Goal: Information Seeking & Learning: Learn about a topic

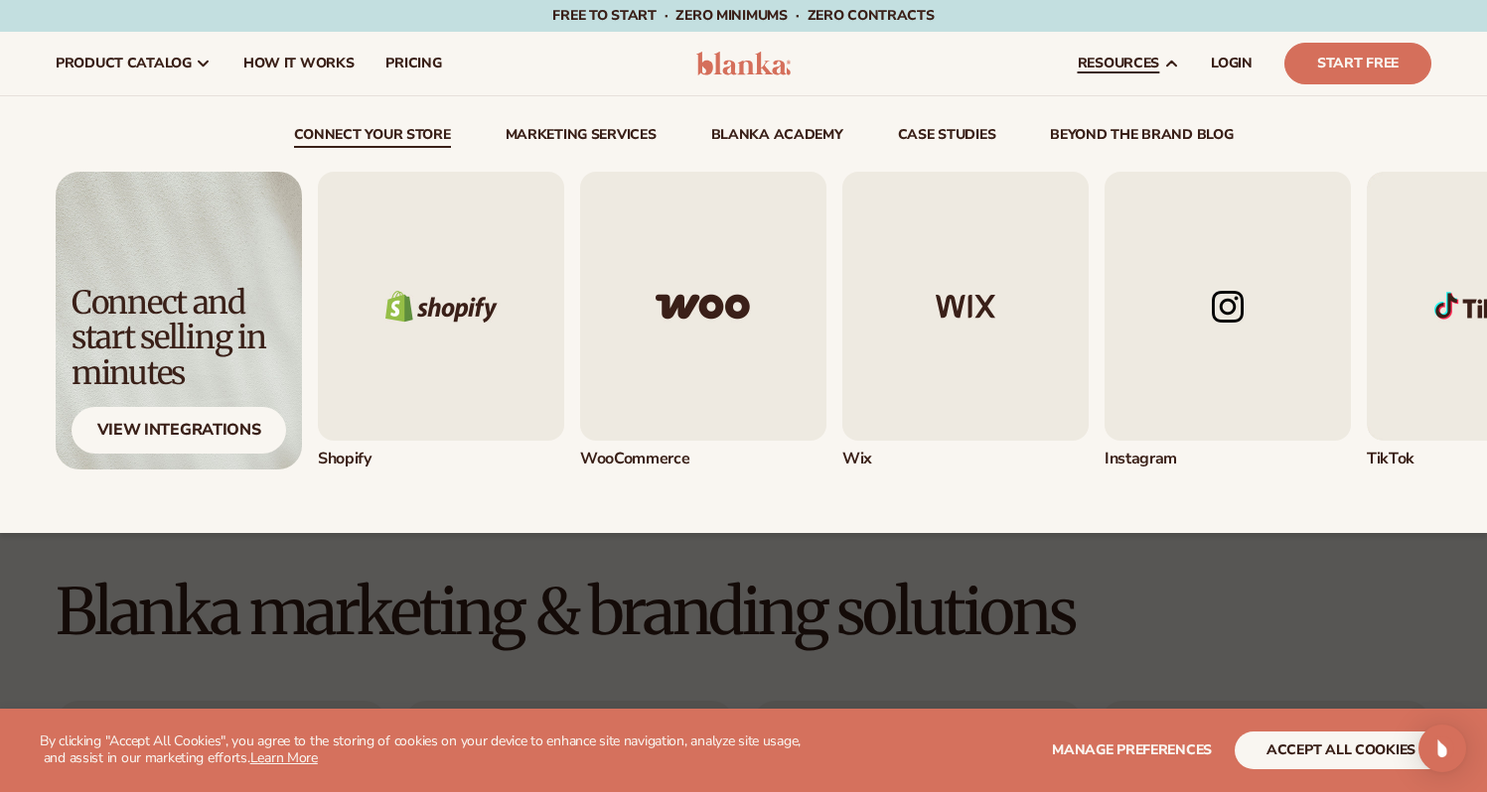
click at [1136, 61] on span "resources" at bounding box center [1117, 64] width 81 height 16
click at [1122, 64] on span "resources" at bounding box center [1117, 64] width 81 height 16
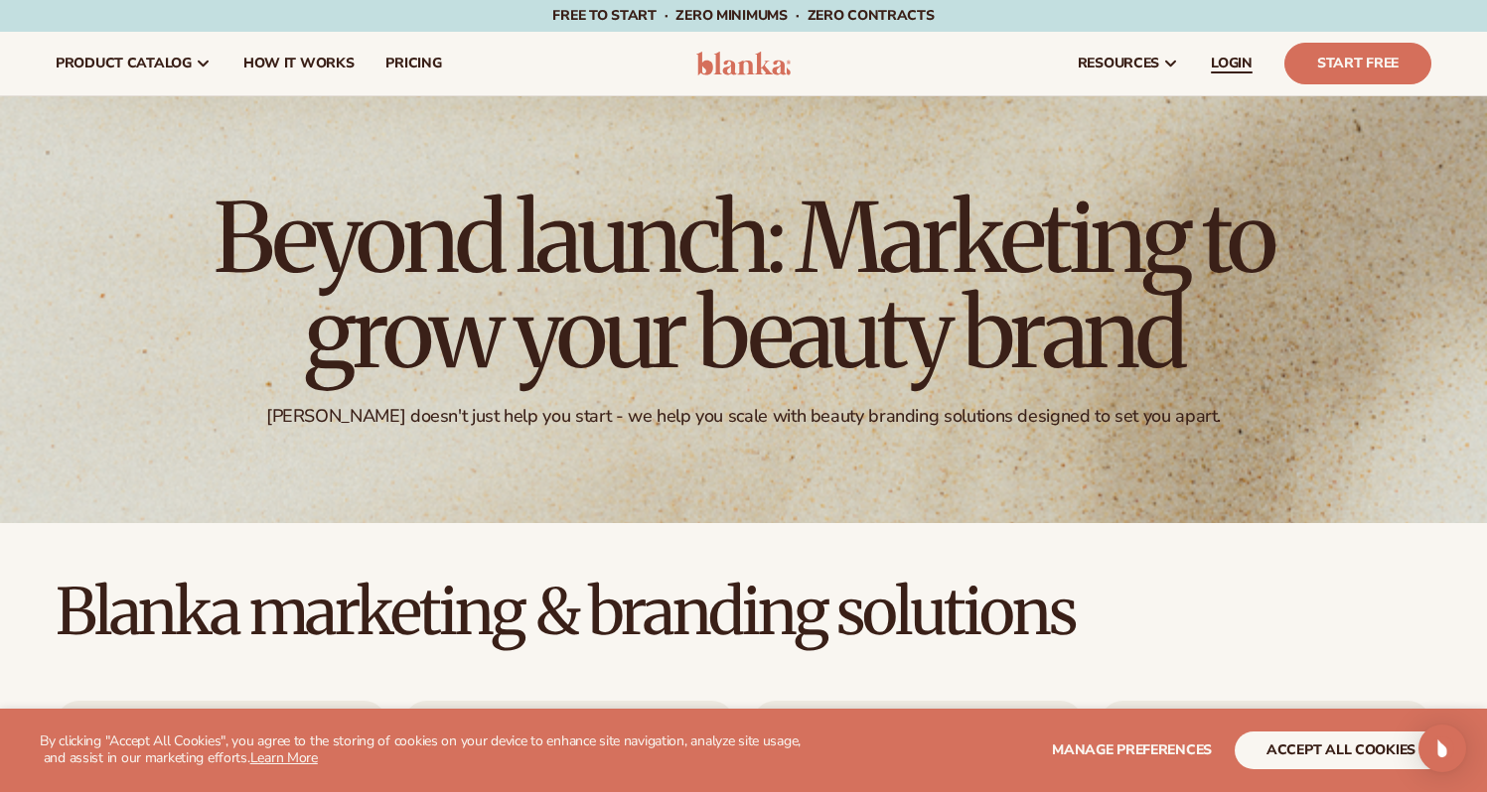
click at [1233, 60] on span "LOGIN" at bounding box center [1231, 64] width 42 height 16
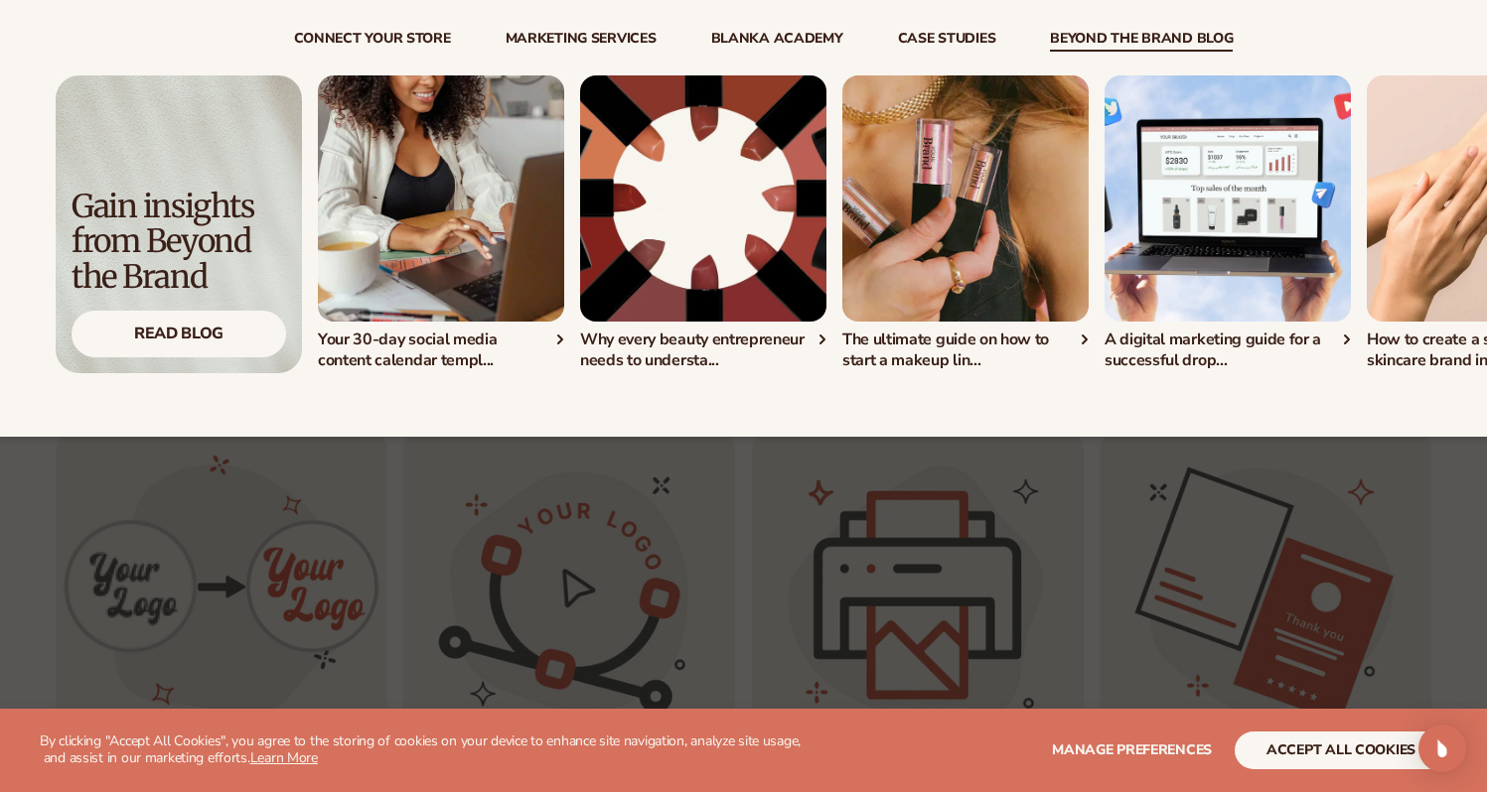
scroll to position [656, 0]
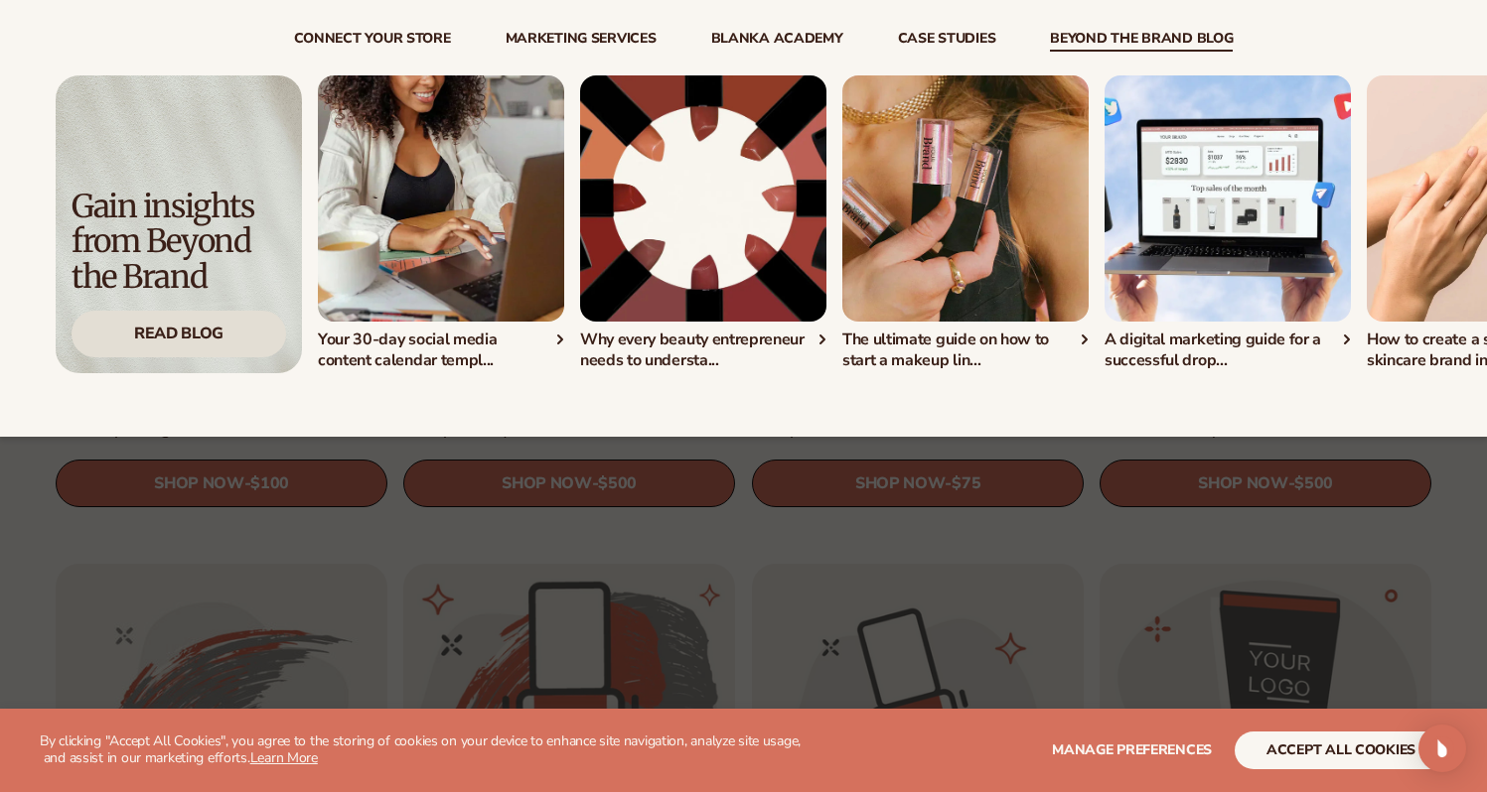
click at [157, 354] on div "Read Blog" at bounding box center [178, 334] width 214 height 47
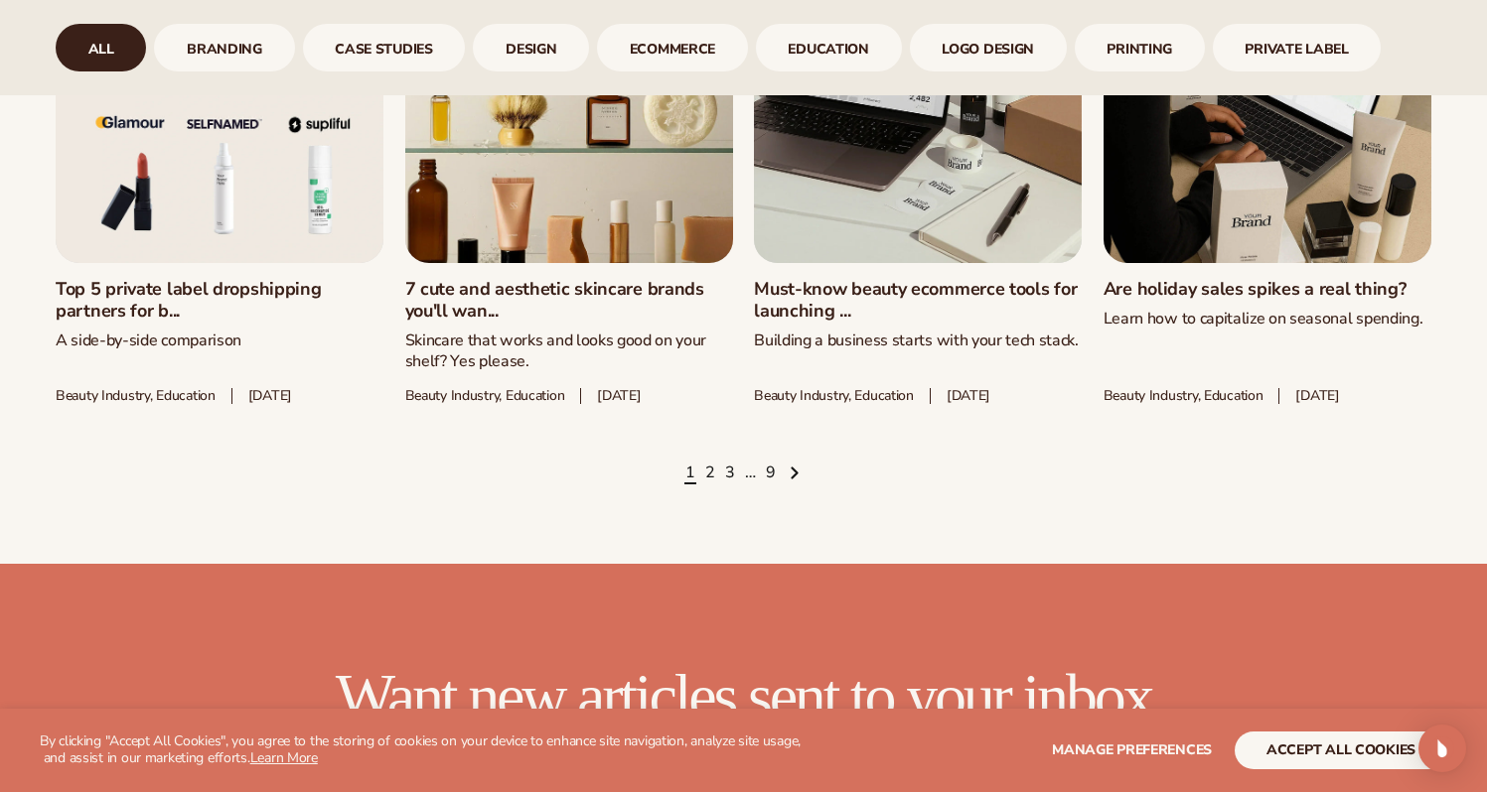
scroll to position [2844, 0]
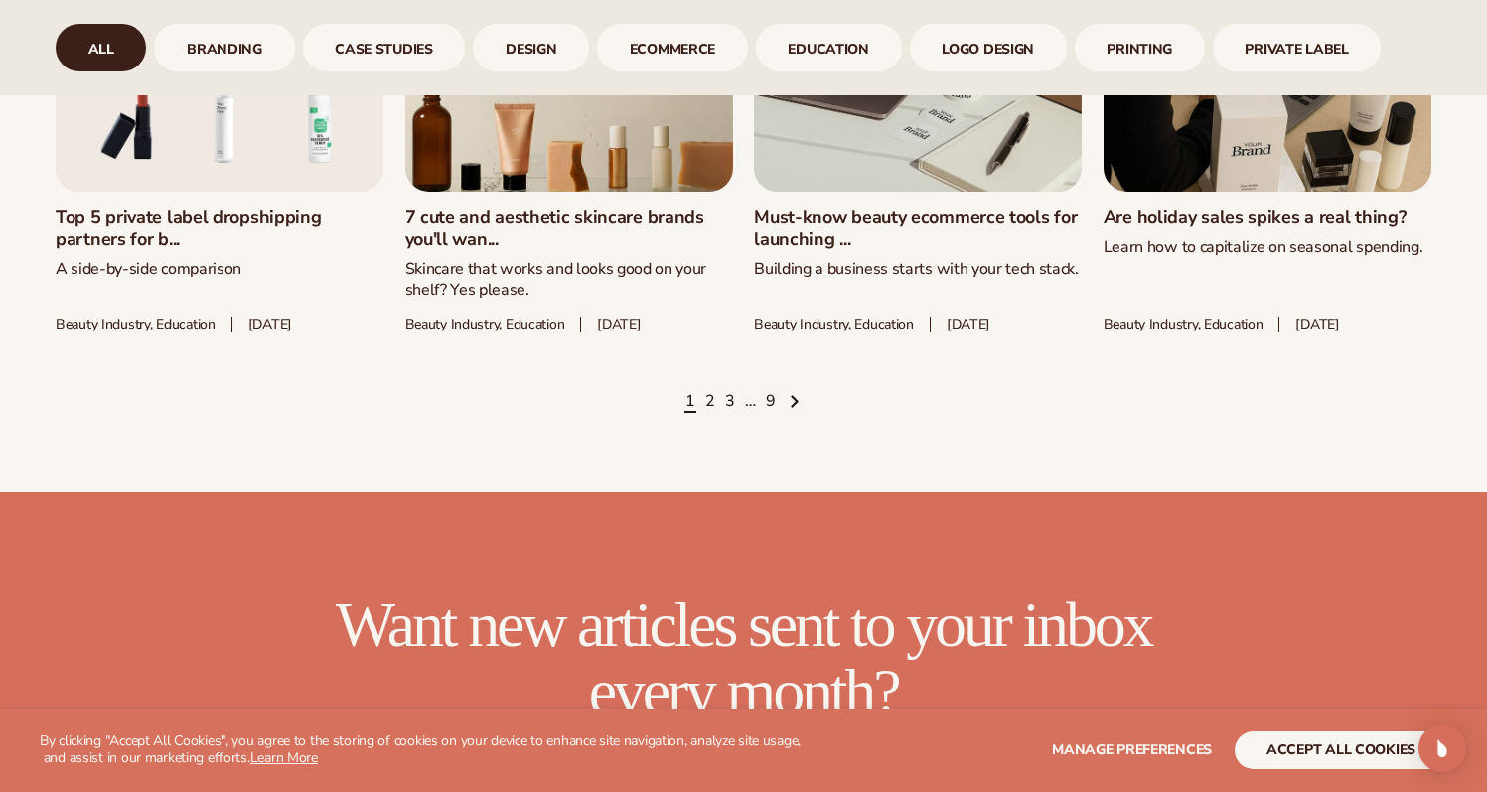
click at [708, 413] on link "2" at bounding box center [710, 402] width 10 height 22
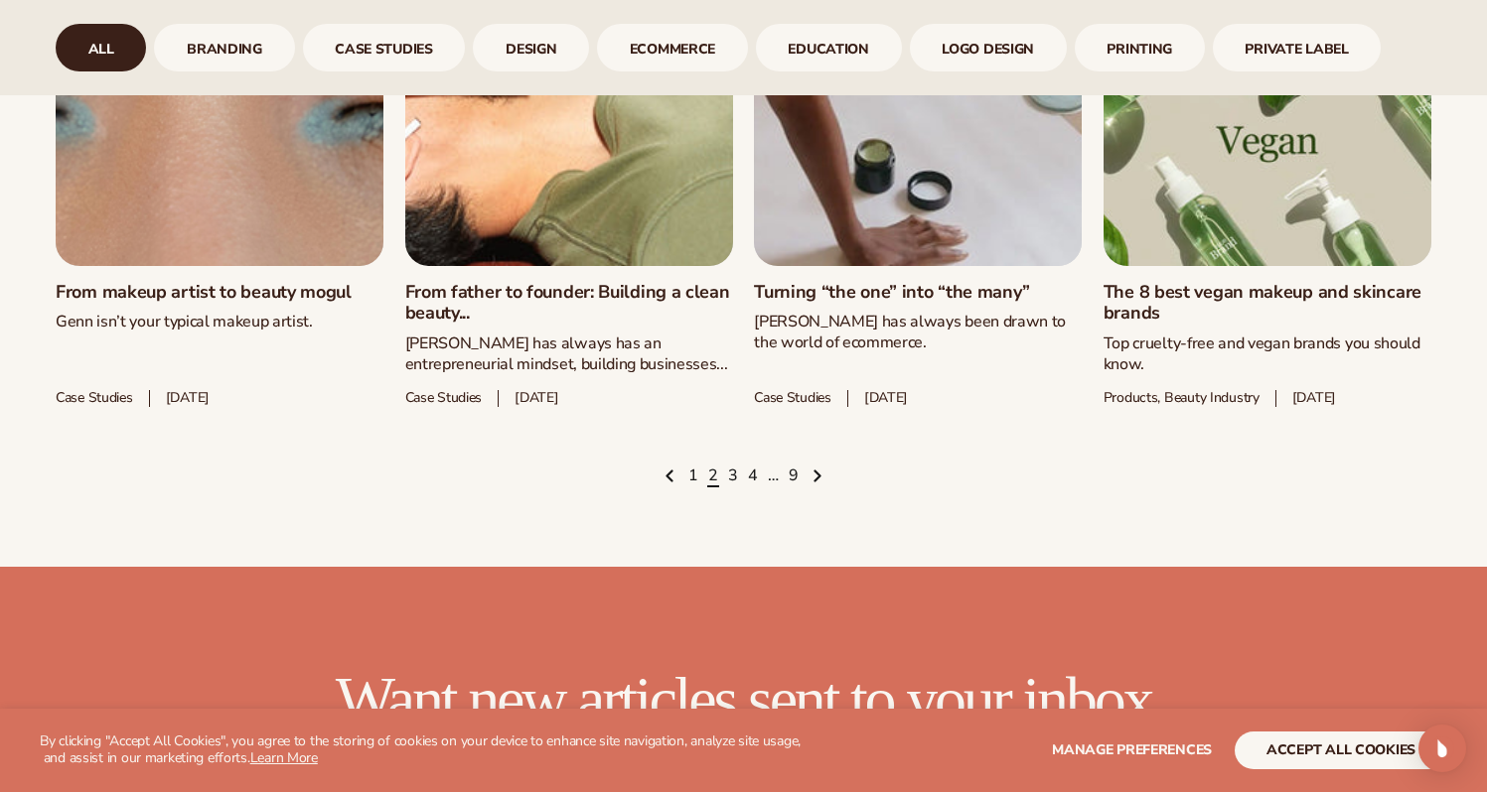
scroll to position [2834, 0]
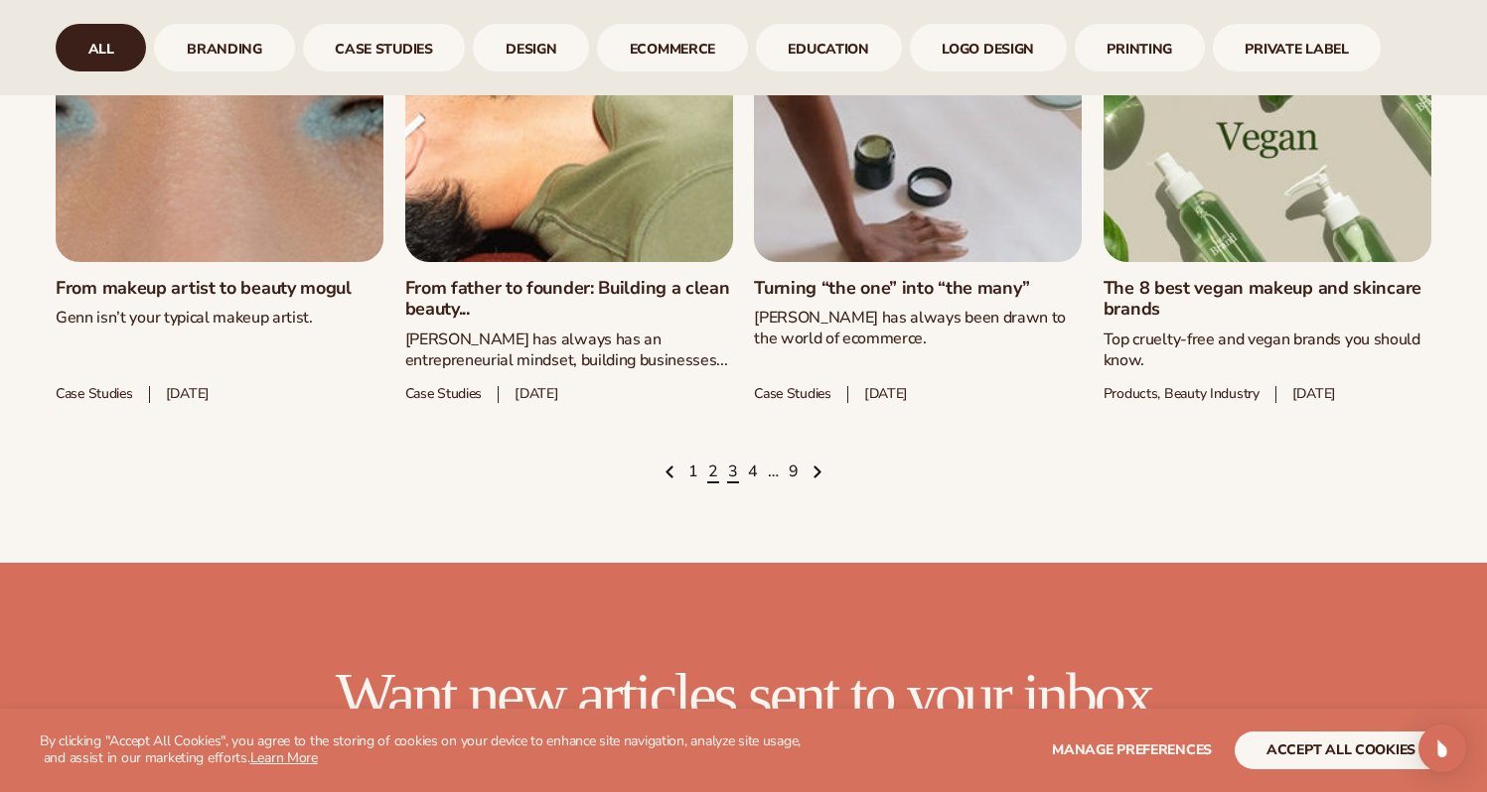
click at [733, 484] on link "3" at bounding box center [733, 473] width 10 height 22
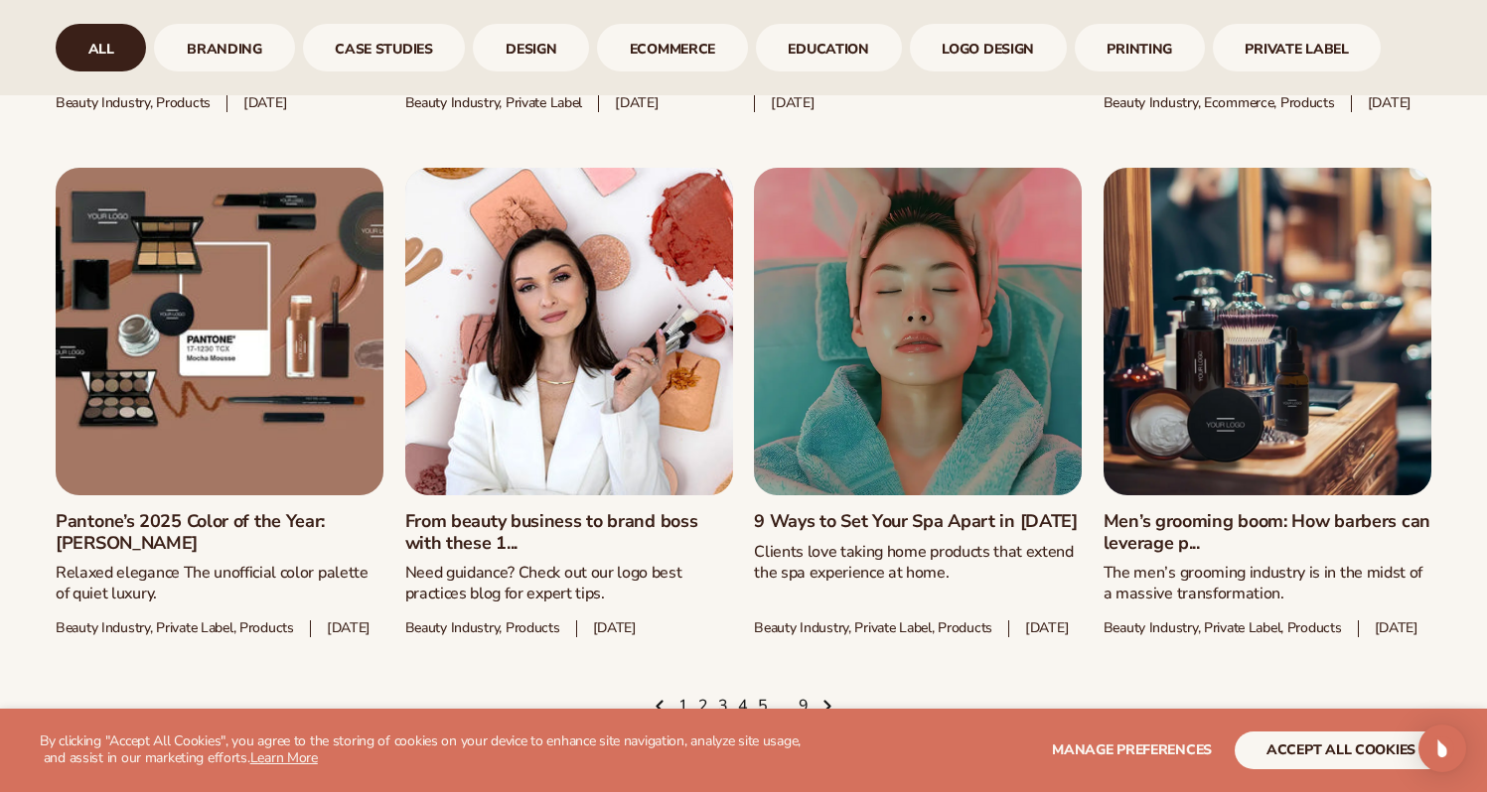
scroll to position [2808, 0]
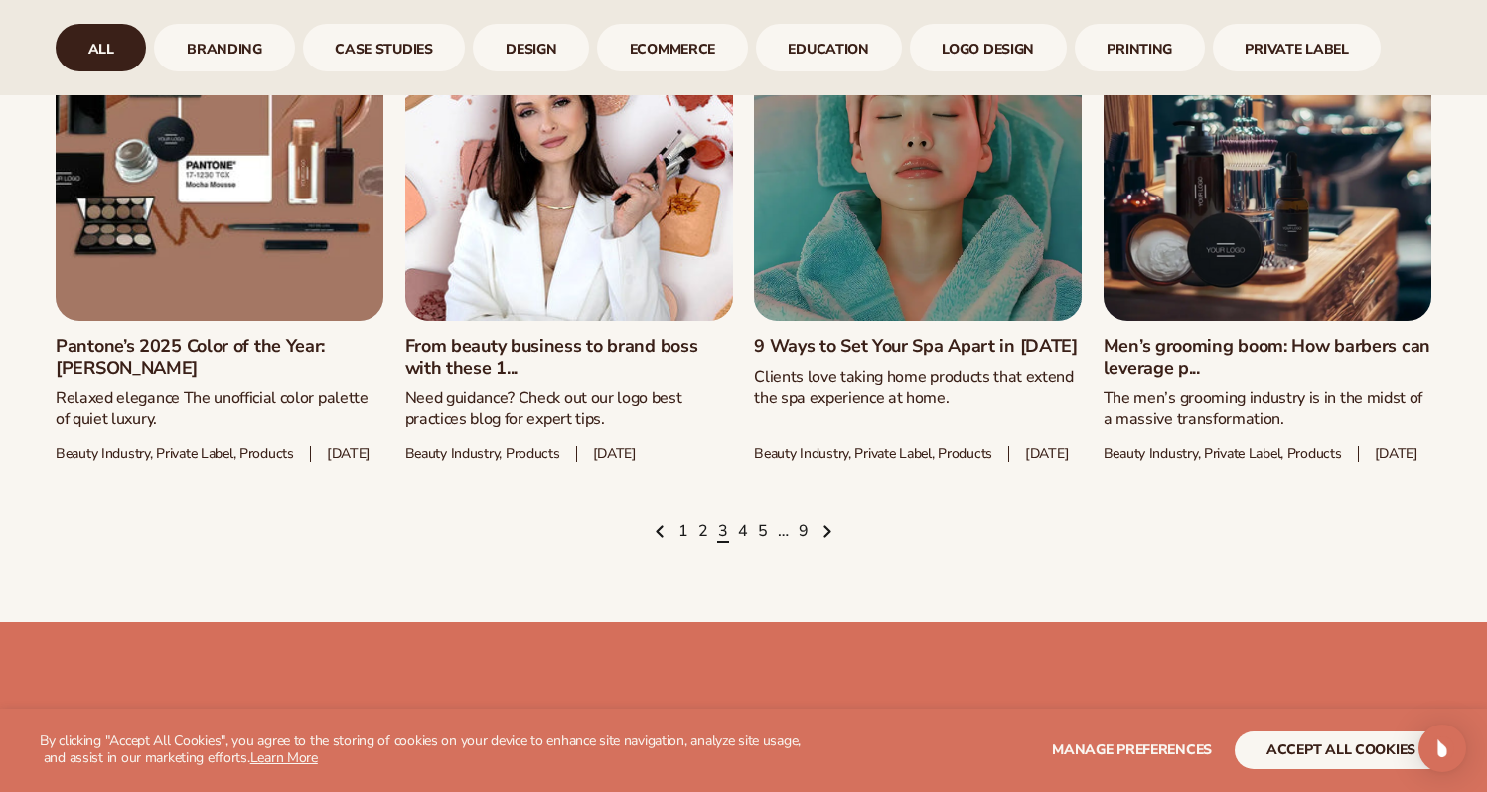
click at [244, 379] on link "Pantone’s 2025 Color of the Year: [PERSON_NAME]" at bounding box center [220, 358] width 328 height 43
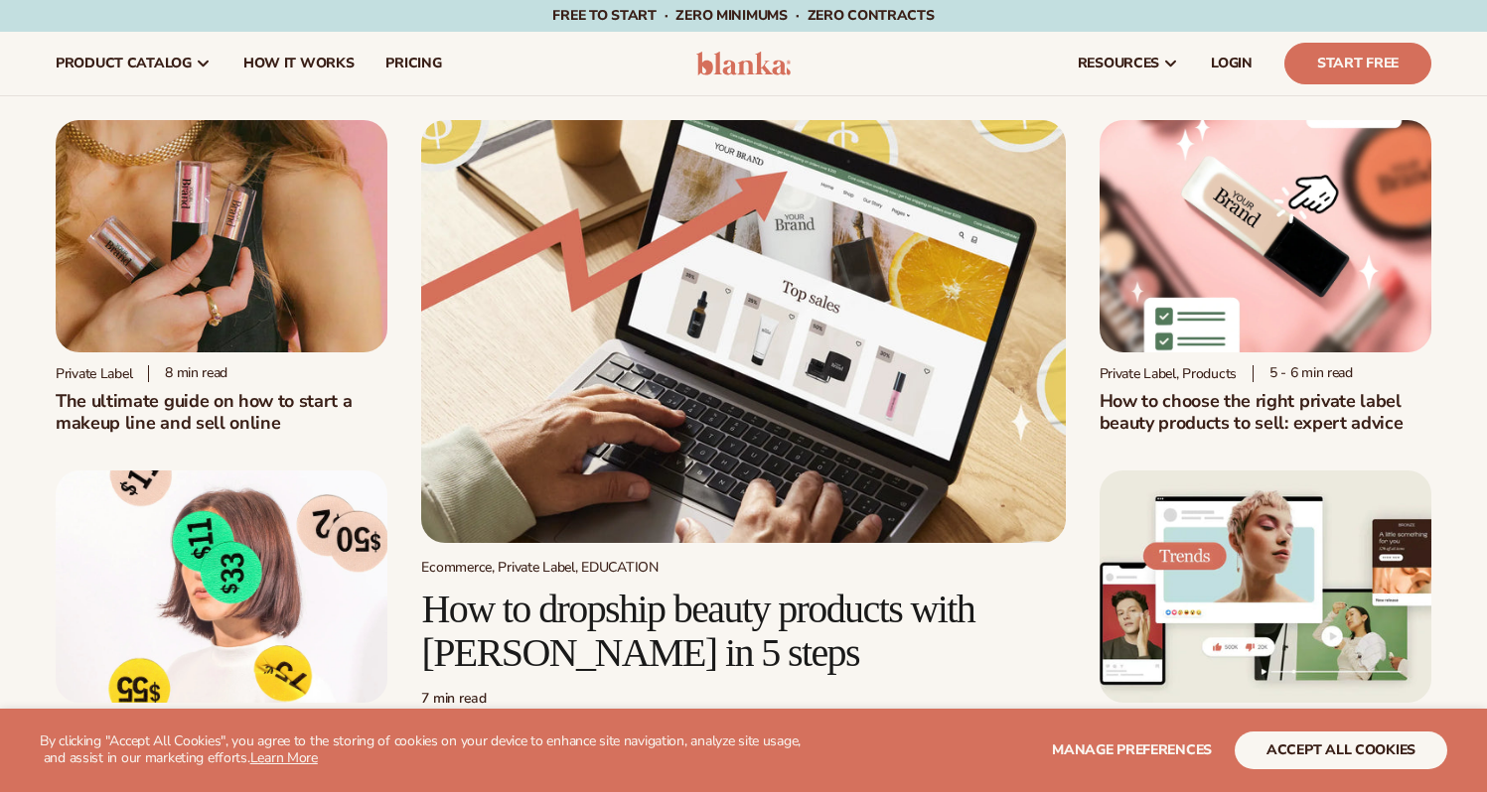
scroll to position [2808, 0]
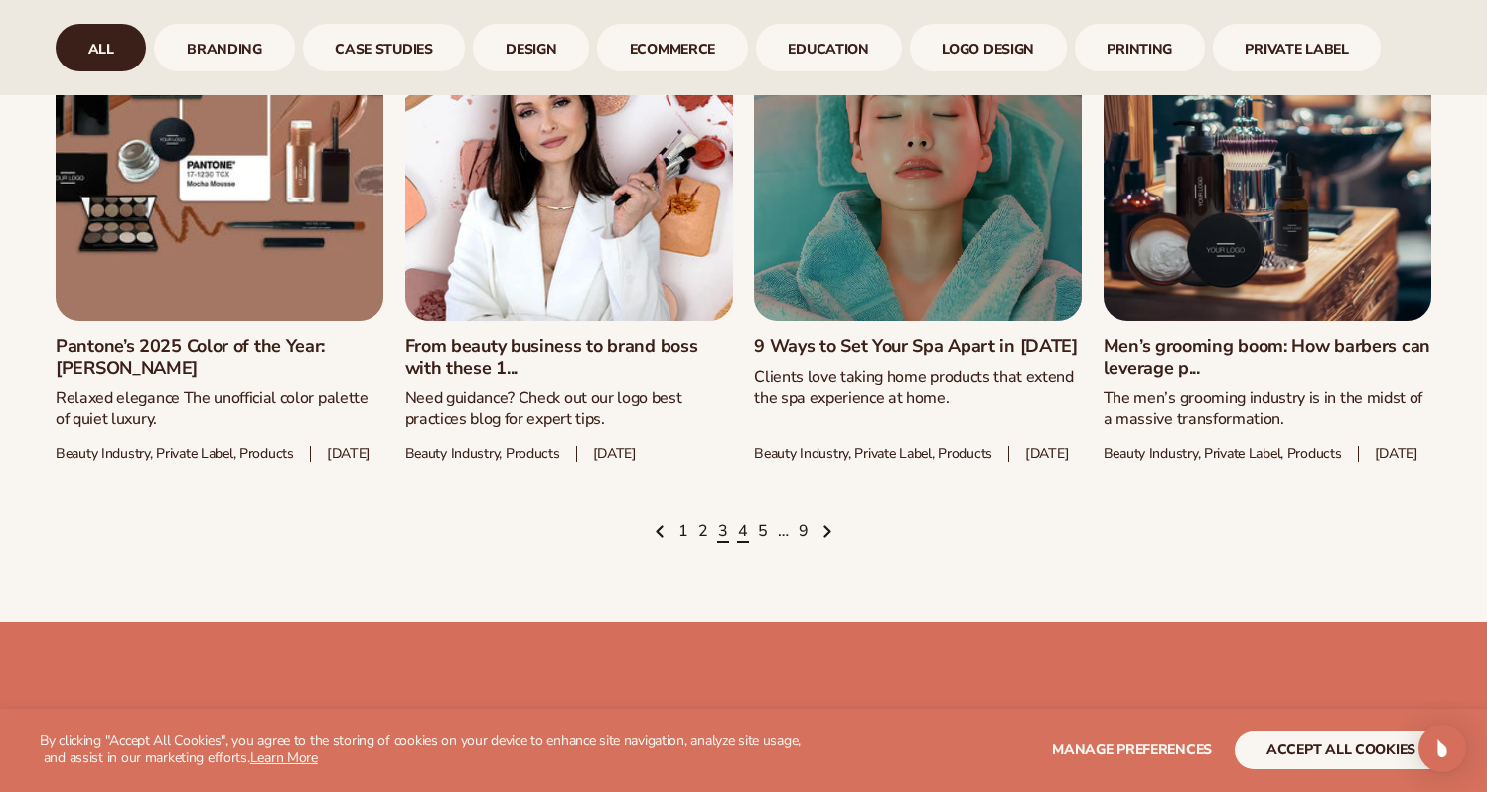
click at [745, 543] on link "4" at bounding box center [743, 532] width 10 height 22
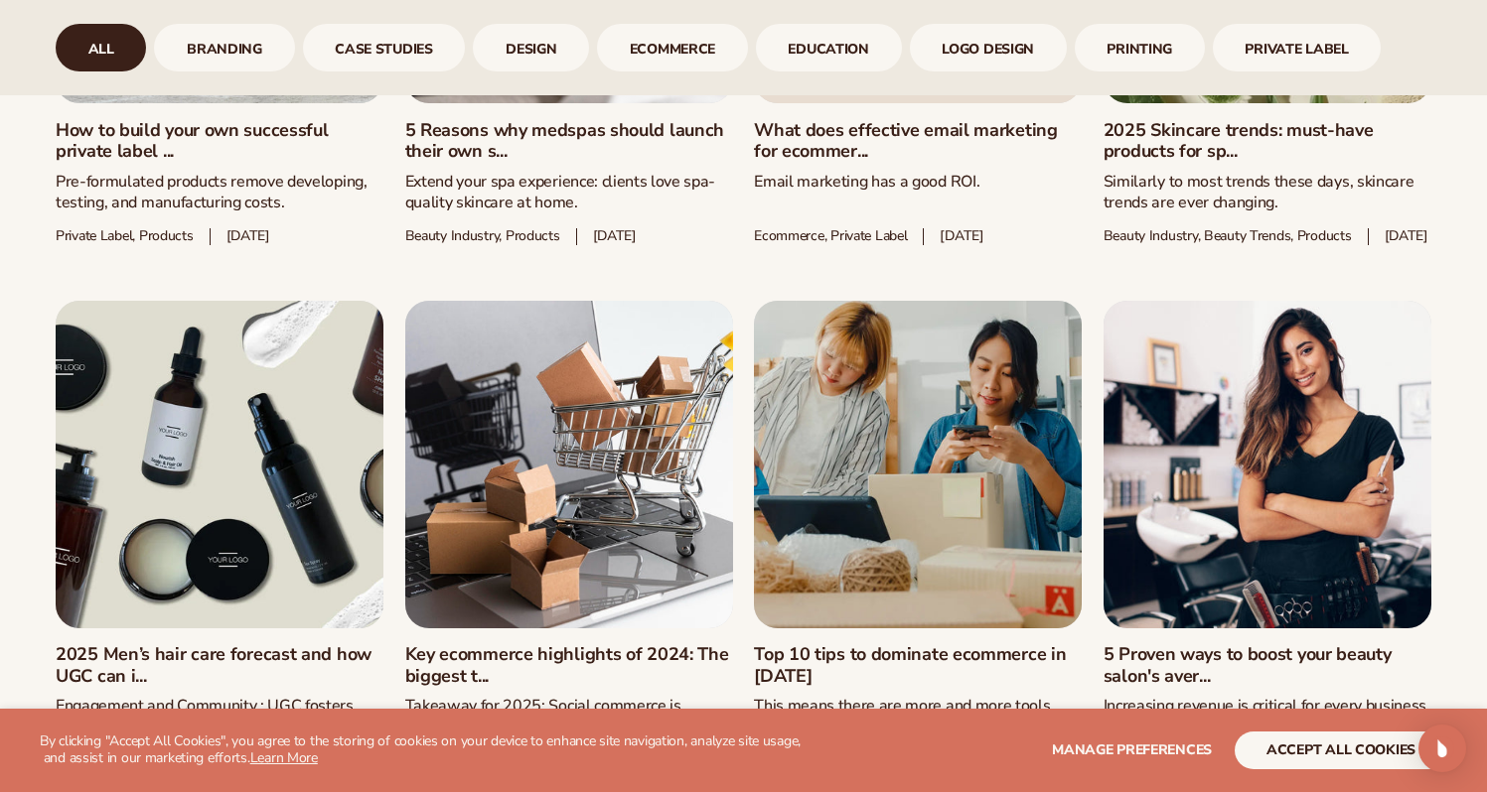
scroll to position [1958, 0]
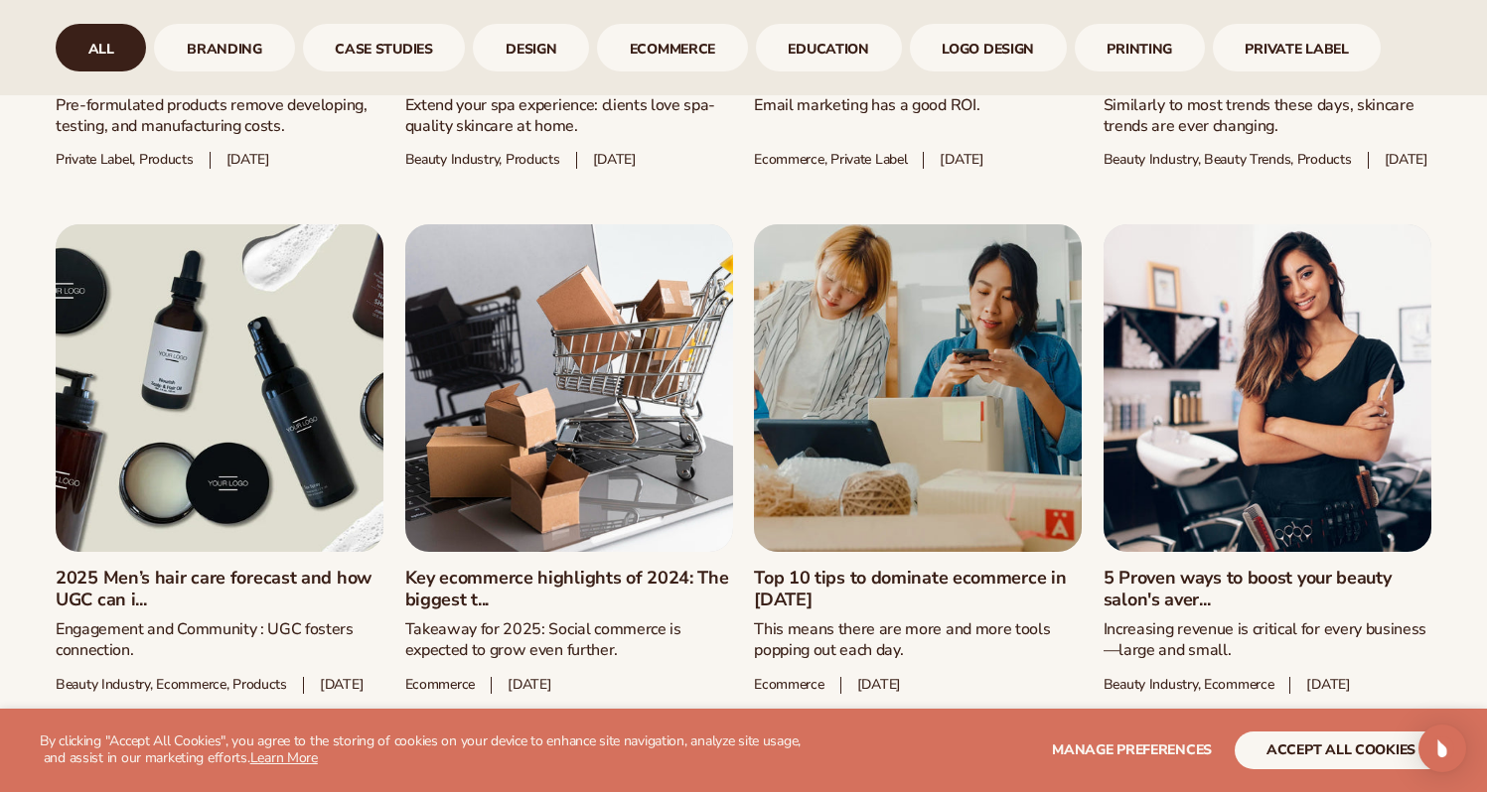
click at [1233, 86] on link "2025 Skincare trends: must-have products for sp..." at bounding box center [1267, 65] width 328 height 43
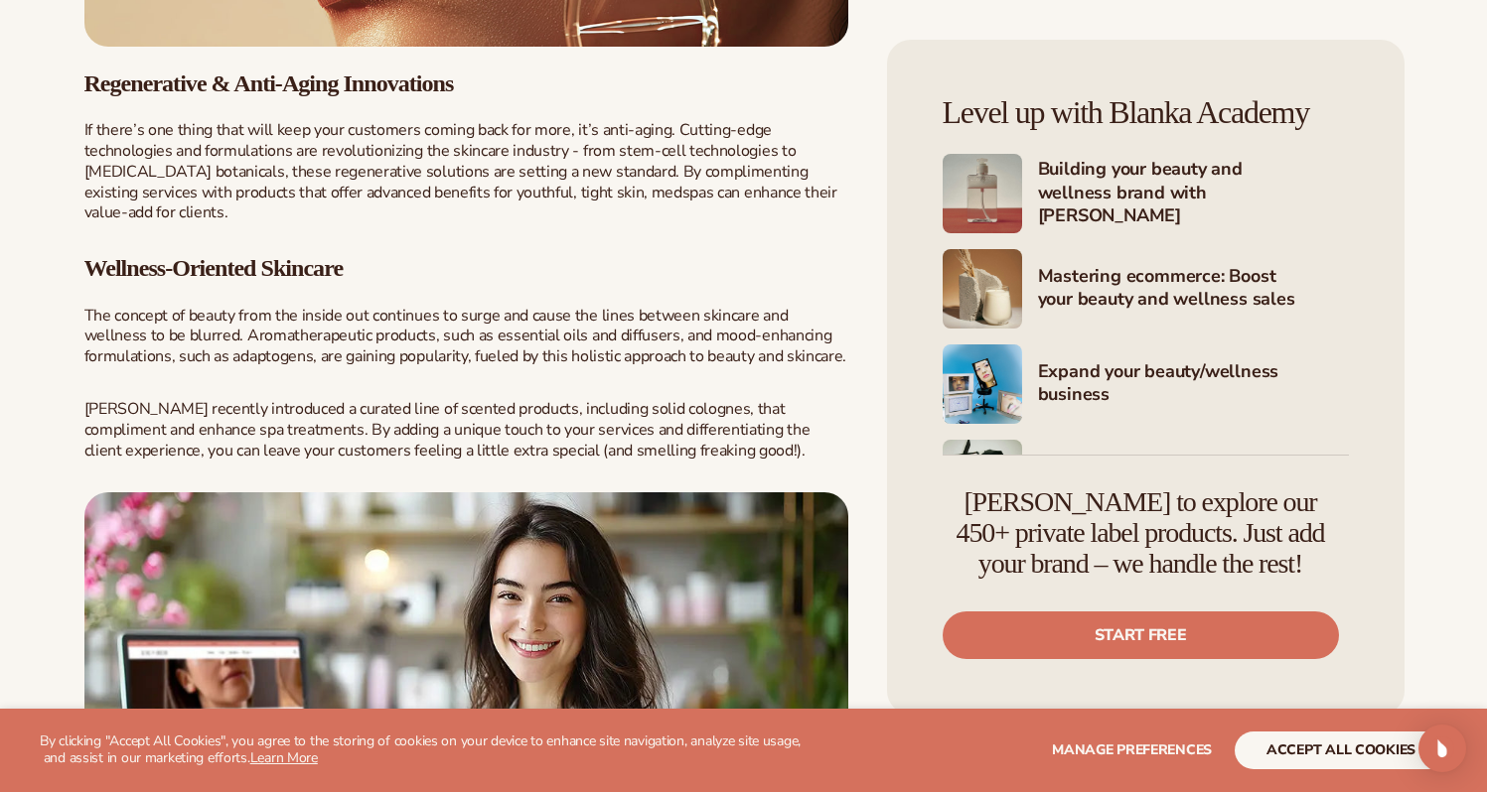
scroll to position [2526, 0]
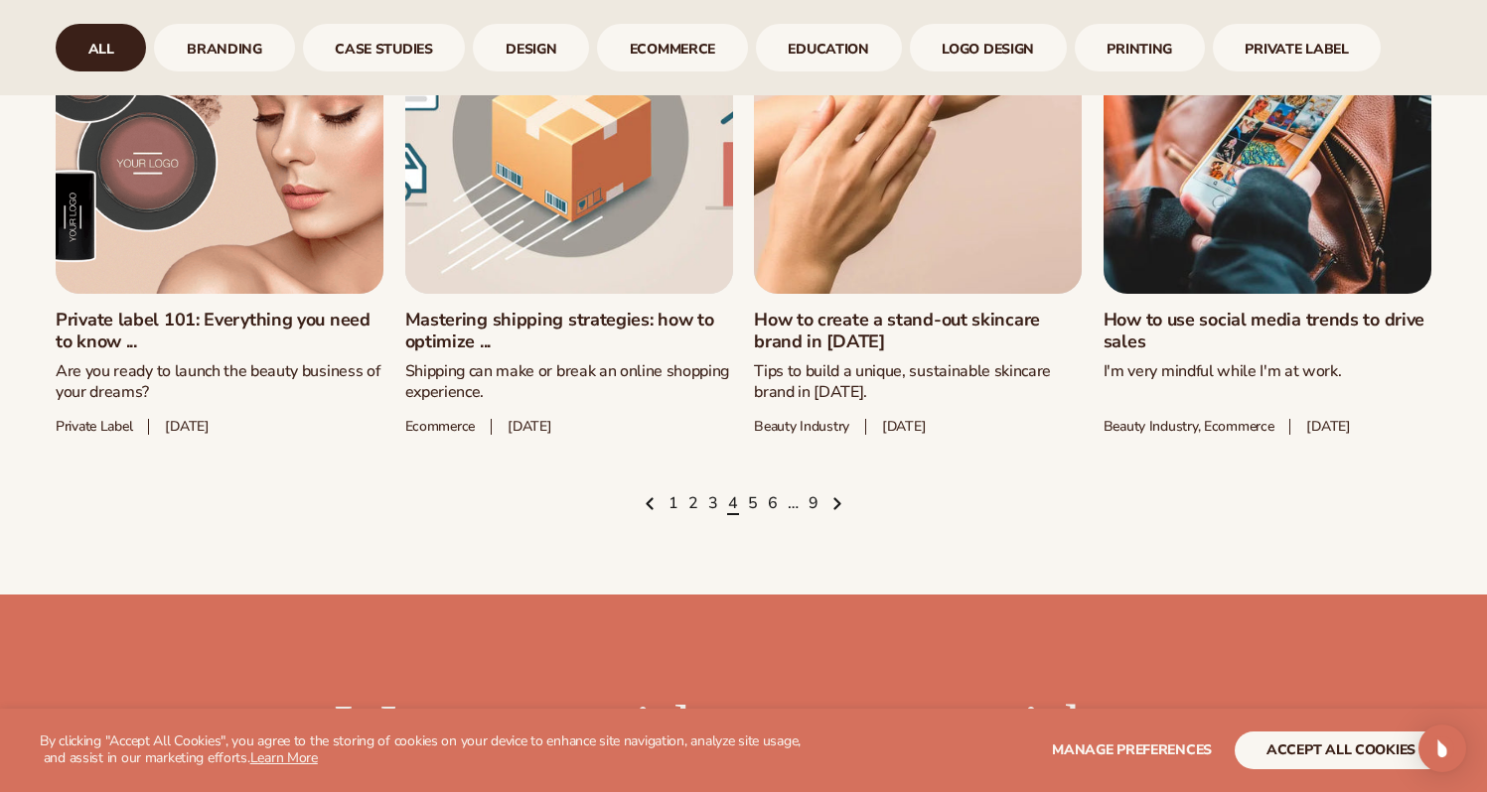
scroll to position [2860, 0]
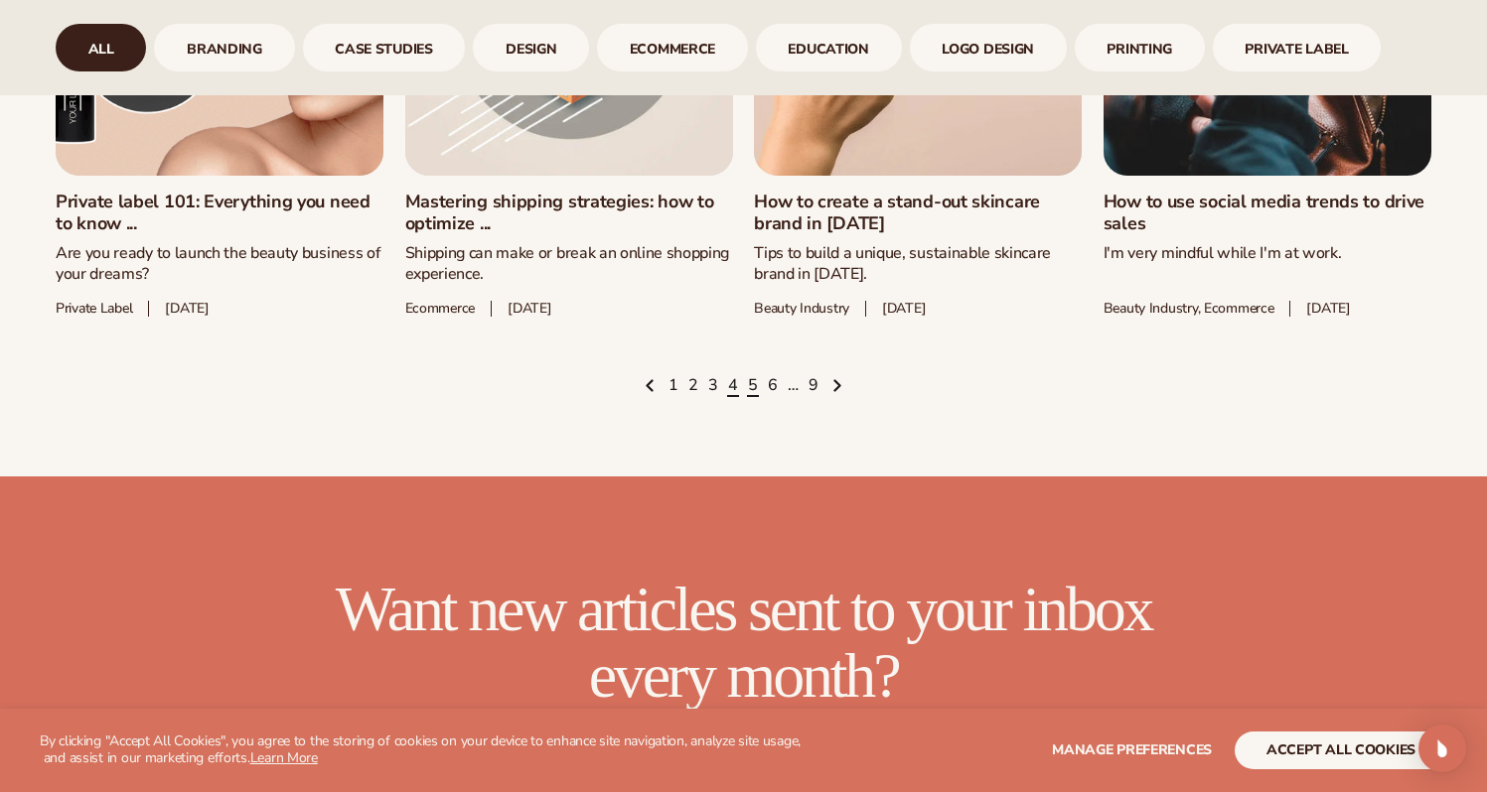
click at [752, 397] on link "5" at bounding box center [753, 386] width 10 height 22
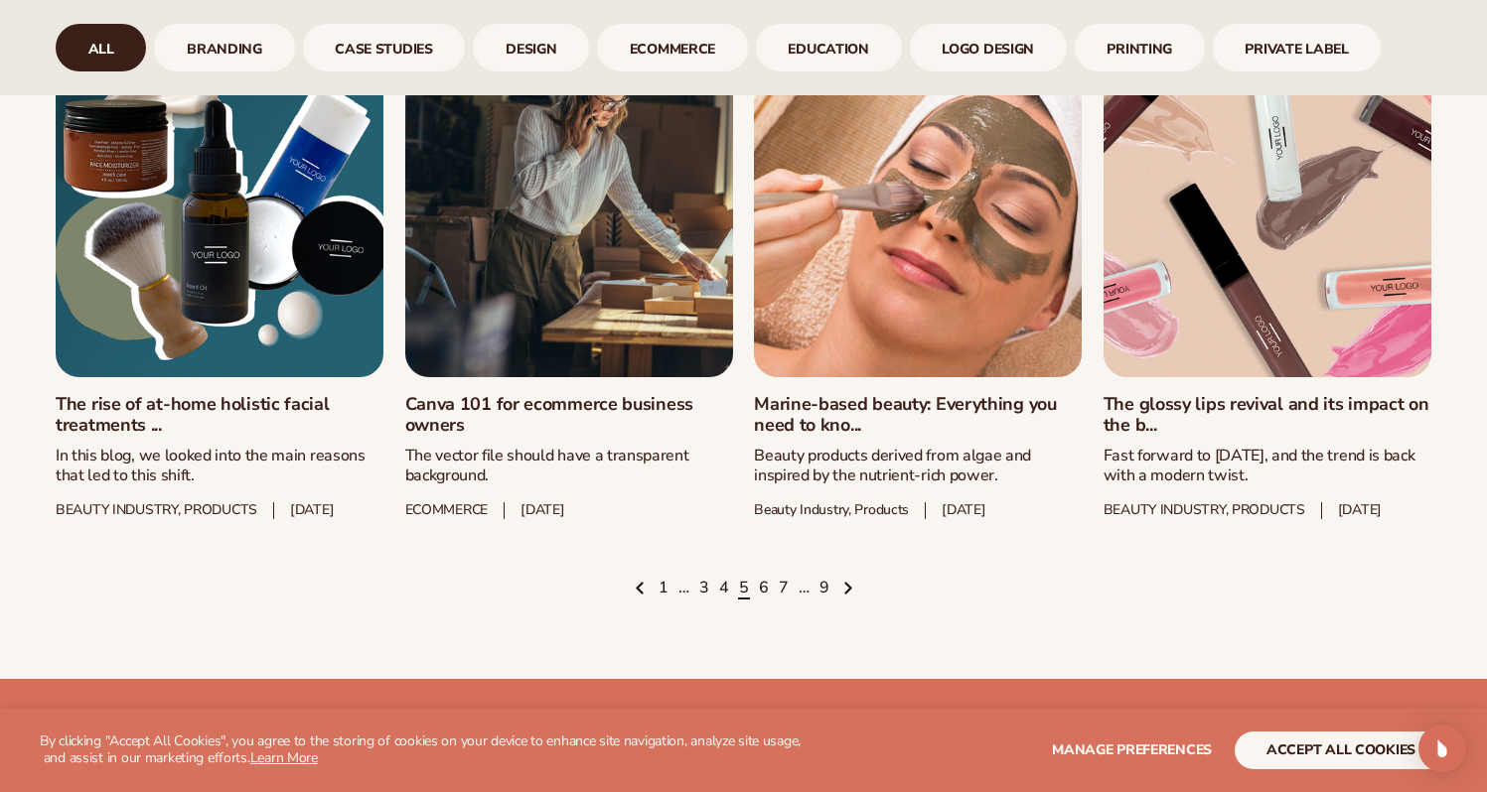
scroll to position [2724, 0]
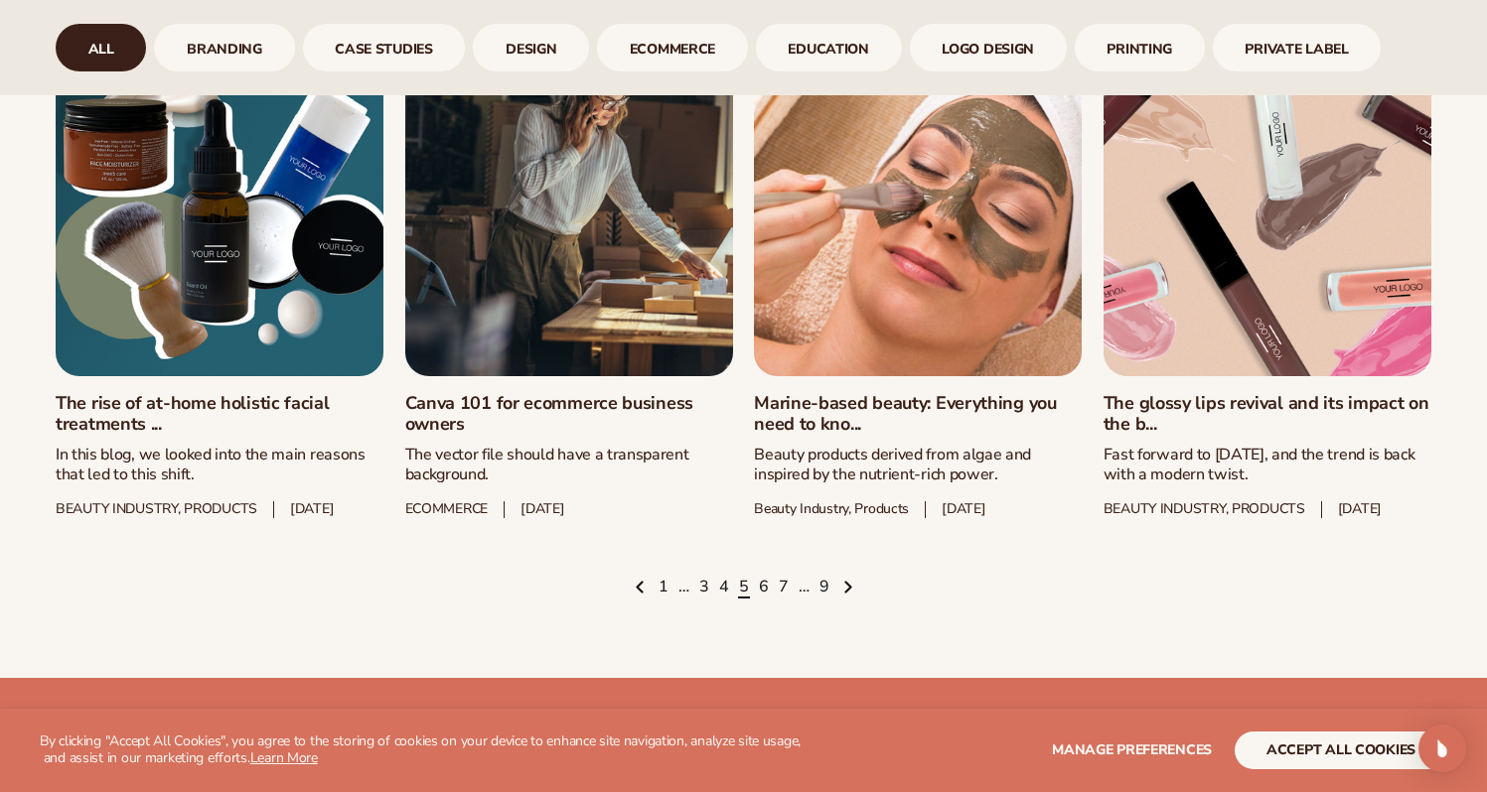
click at [1251, 421] on link "The glossy lips revival and its impact on the b..." at bounding box center [1267, 414] width 328 height 43
